Goal: Task Accomplishment & Management: Complete application form

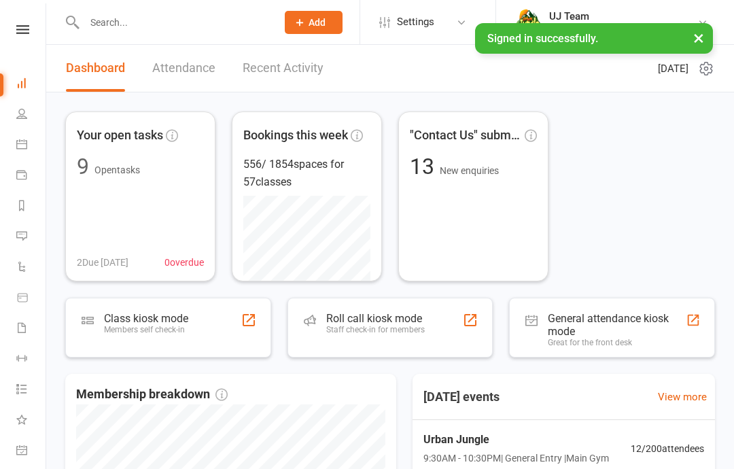
click at [33, 113] on link "People" at bounding box center [31, 115] width 31 height 31
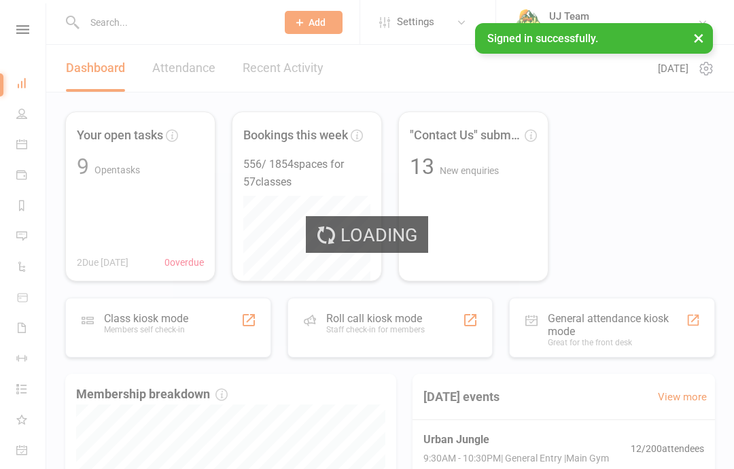
select select "100"
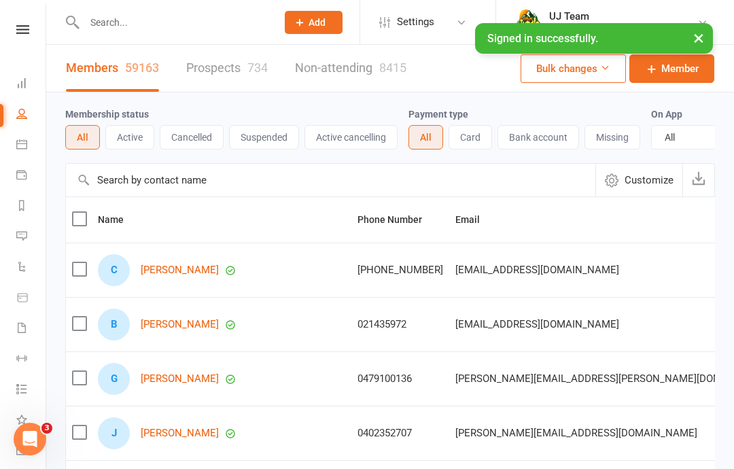
click at [172, 31] on input "text" at bounding box center [173, 22] width 187 height 19
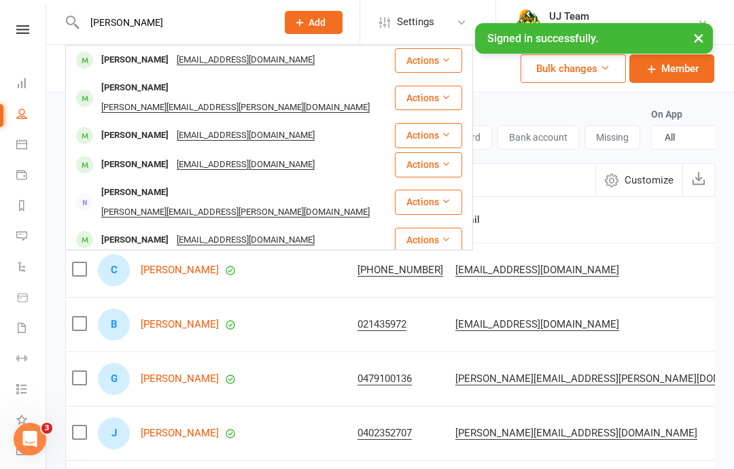
type input "[PERSON_NAME]"
click at [154, 63] on div "[PERSON_NAME]" at bounding box center [134, 60] width 75 height 20
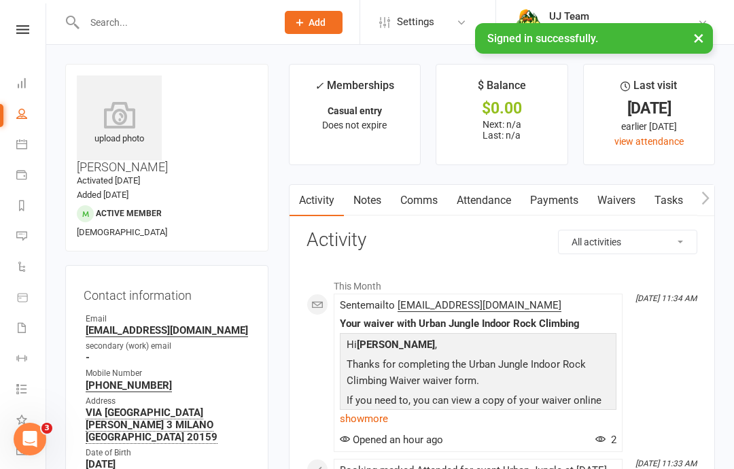
click at [622, 201] on link "Waivers" at bounding box center [616, 200] width 57 height 31
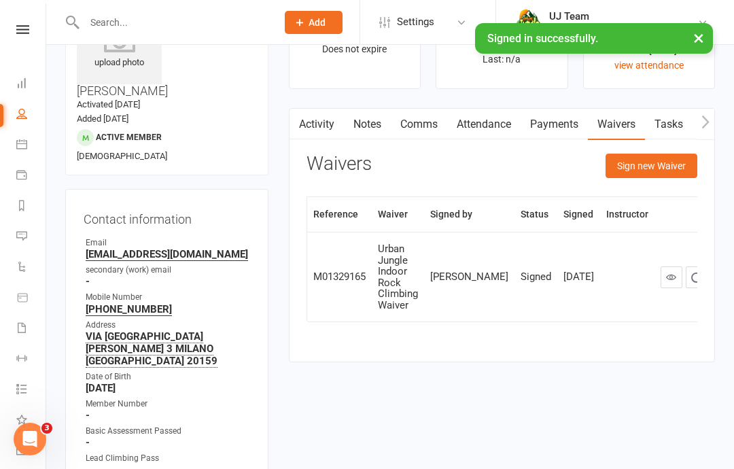
scroll to position [95, 0]
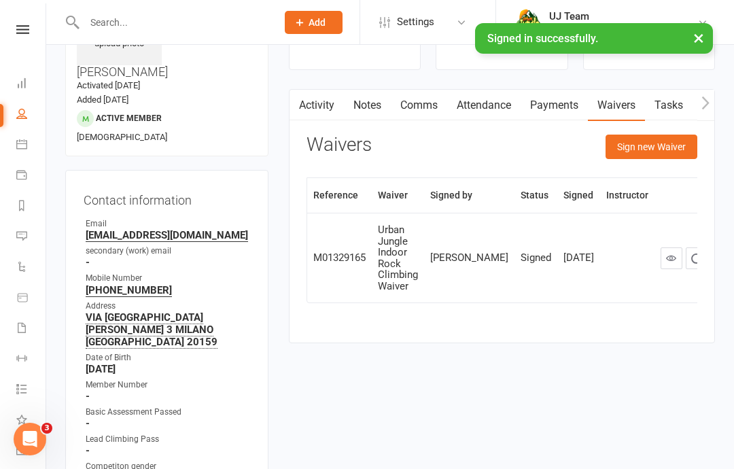
click at [658, 145] on button "Sign new Waiver" at bounding box center [652, 147] width 92 height 24
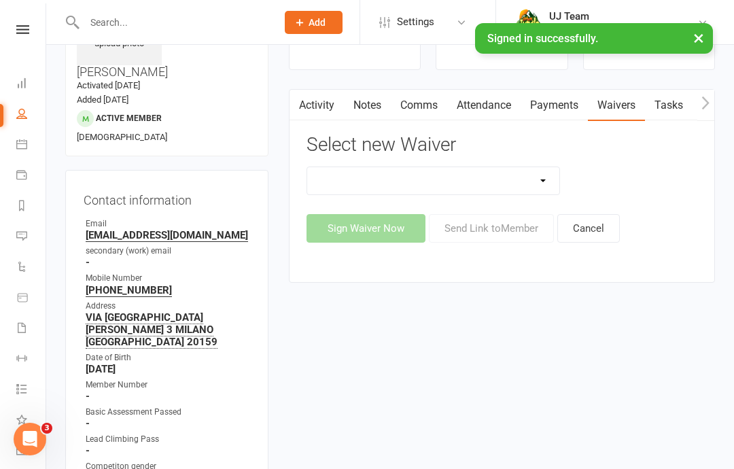
click at [522, 188] on select "Assumption Of Risk & Lead Climbing Rules Membership Agreement - FIXED/FLEXI - I…" at bounding box center [433, 180] width 253 height 27
select select "4195"
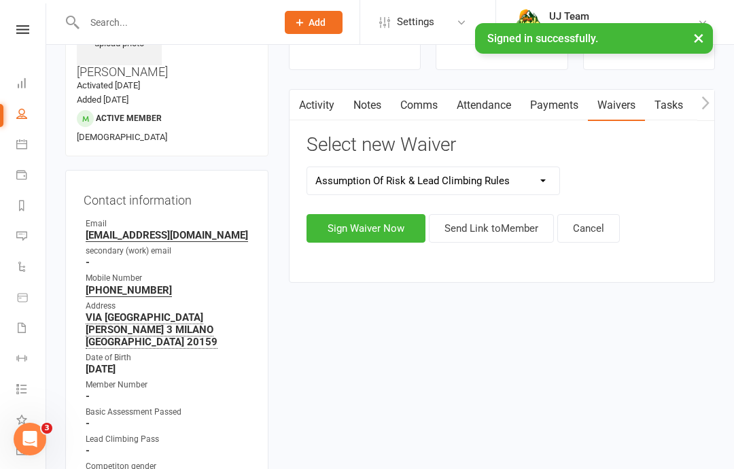
click at [386, 221] on button "Sign Waiver Now" at bounding box center [366, 228] width 119 height 29
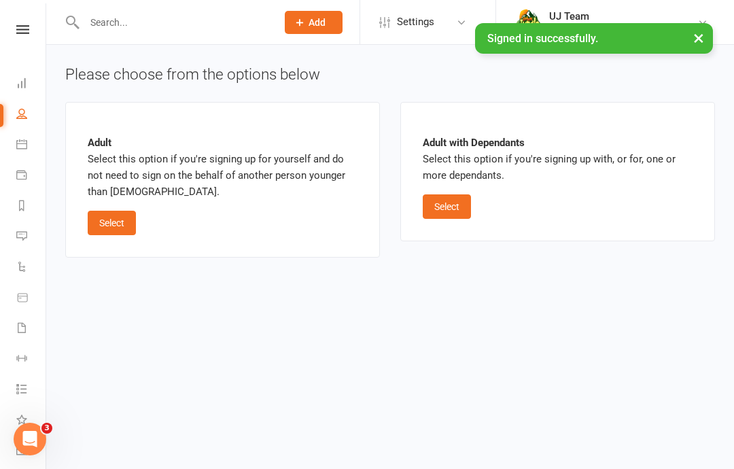
click at [103, 222] on button "Select" at bounding box center [112, 223] width 48 height 24
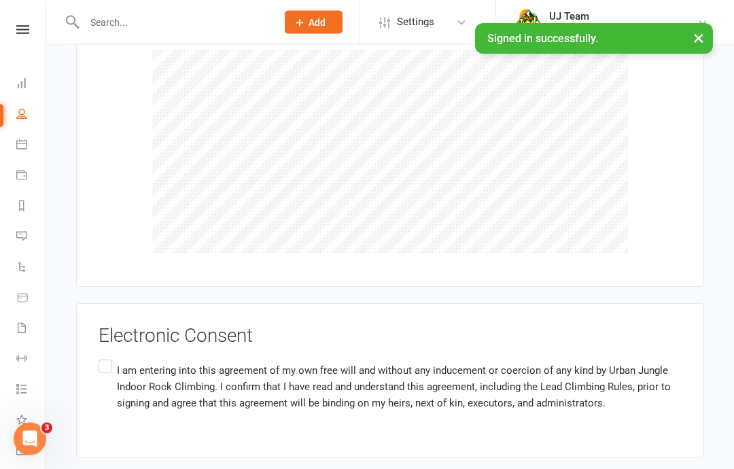
scroll to position [1585, 0]
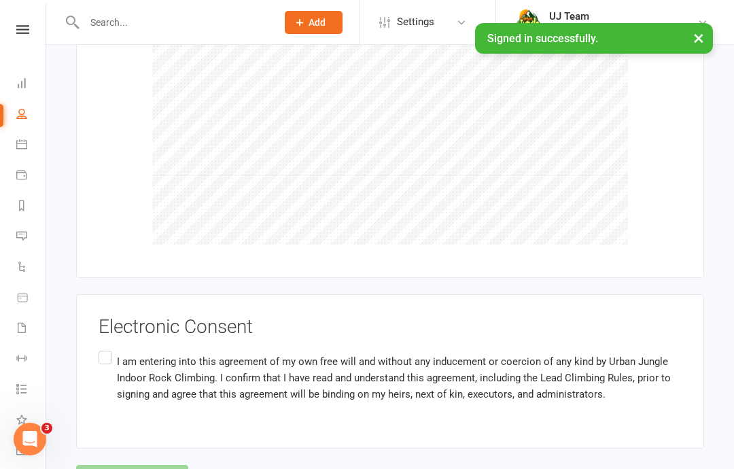
click at [104, 348] on label "I am entering into this agreement of my own free will and without any inducemen…" at bounding box center [390, 377] width 583 height 59
click at [104, 348] on input "I am entering into this agreement of my own free will and without any inducemen…" at bounding box center [103, 348] width 9 height 0
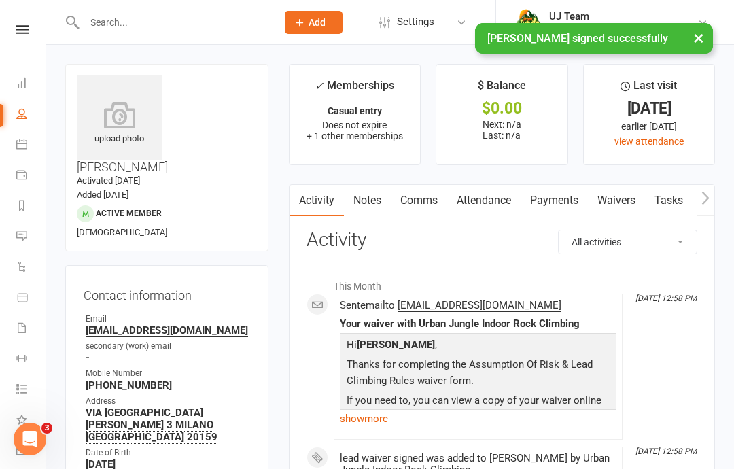
click at [111, 122] on icon at bounding box center [119, 114] width 85 height 27
